Goal: Navigation & Orientation: Find specific page/section

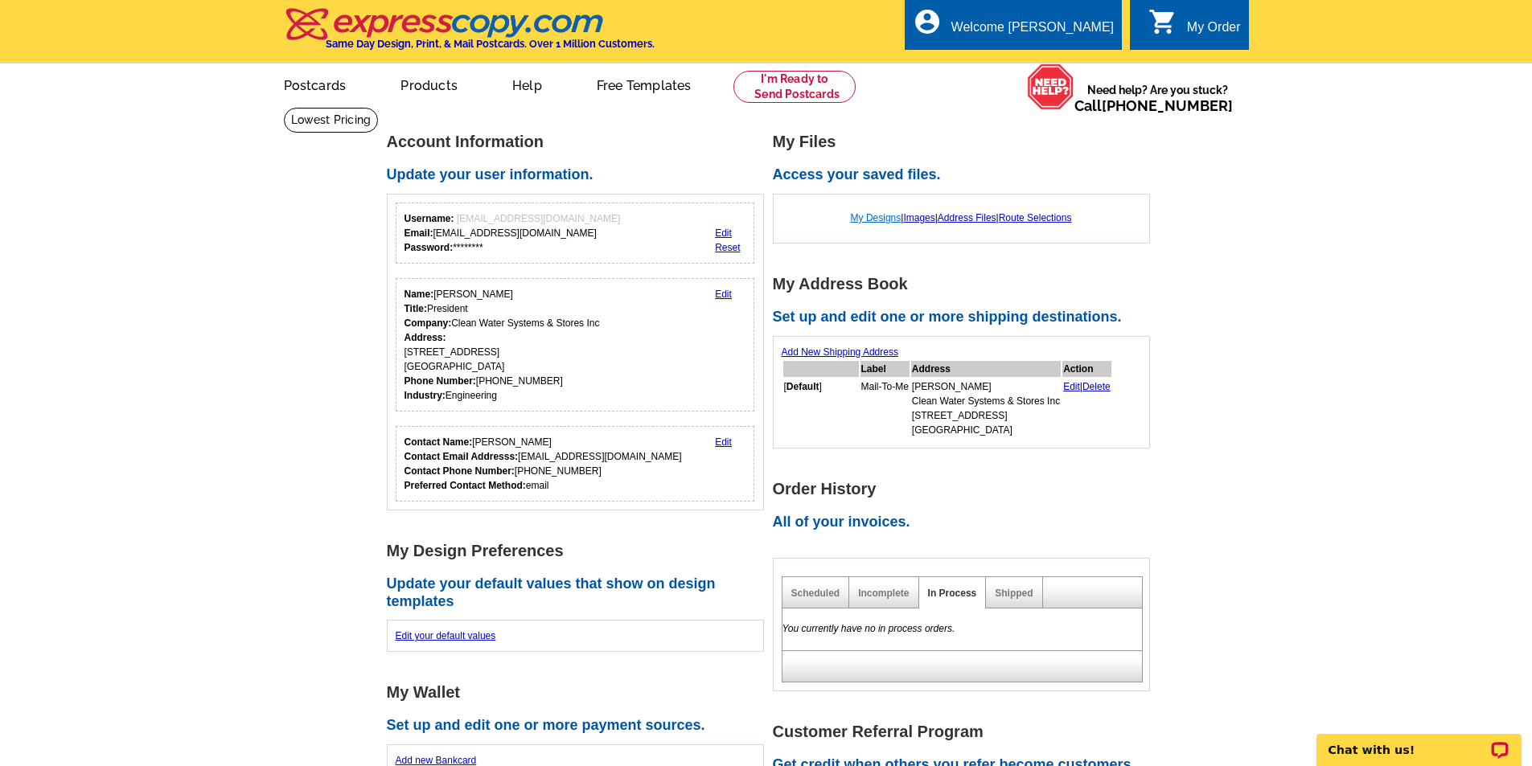
click at [867, 216] on link "My Designs" at bounding box center [876, 217] width 51 height 11
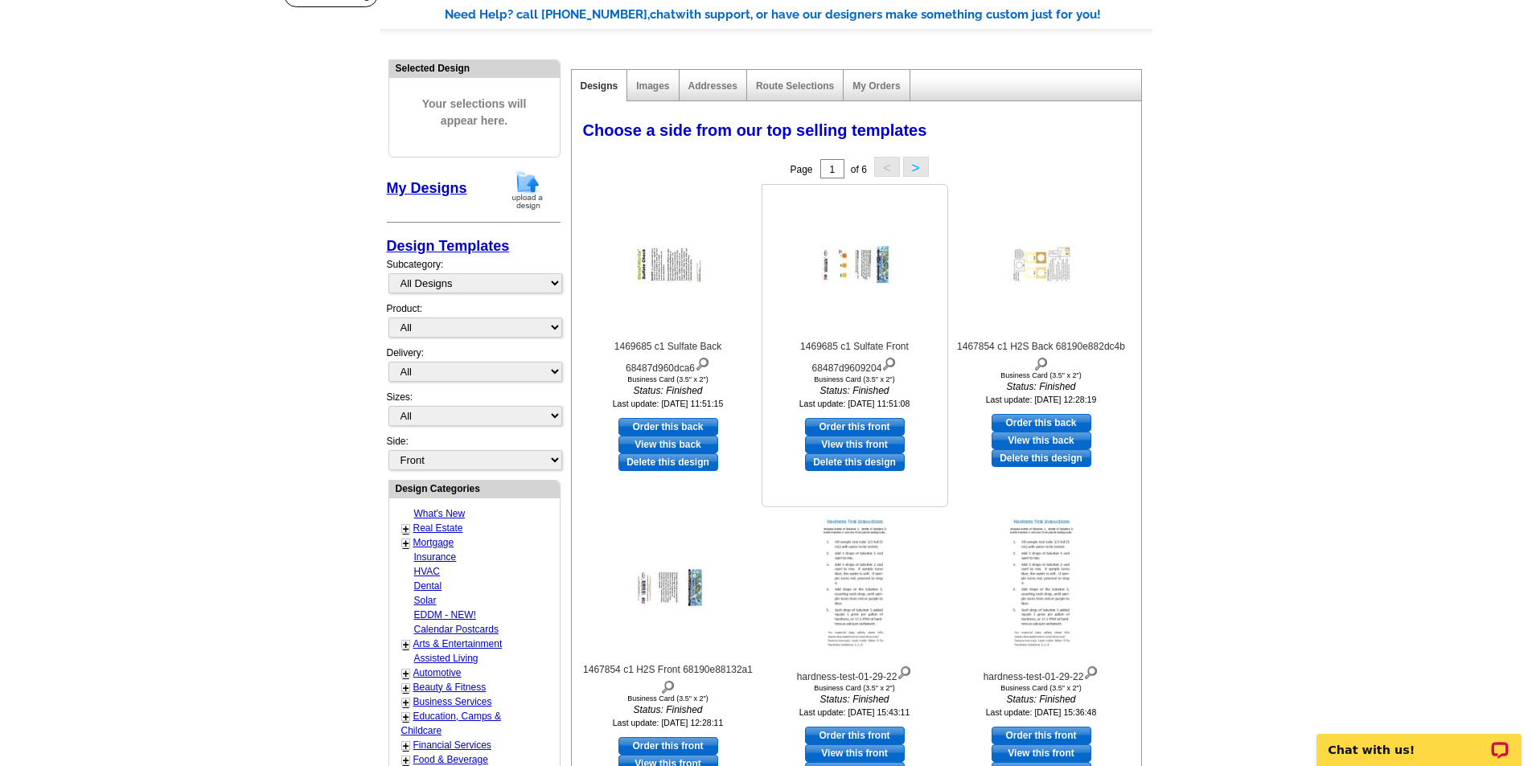
scroll to position [322, 0]
